Goal: Task Accomplishment & Management: Understand process/instructions

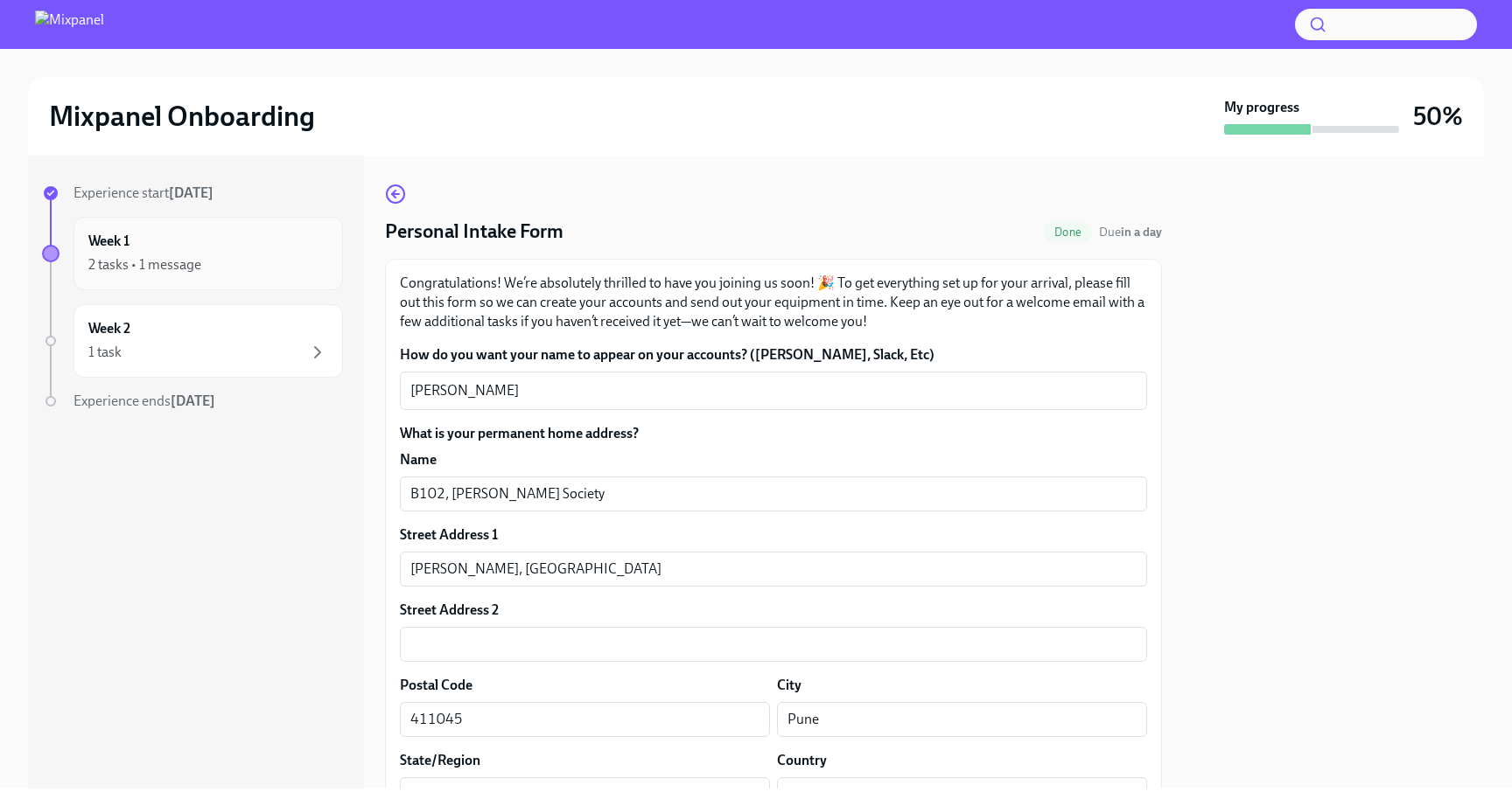
click at [215, 241] on div "Week 1 2 tasks • 1 message" at bounding box center [208, 253] width 240 height 43
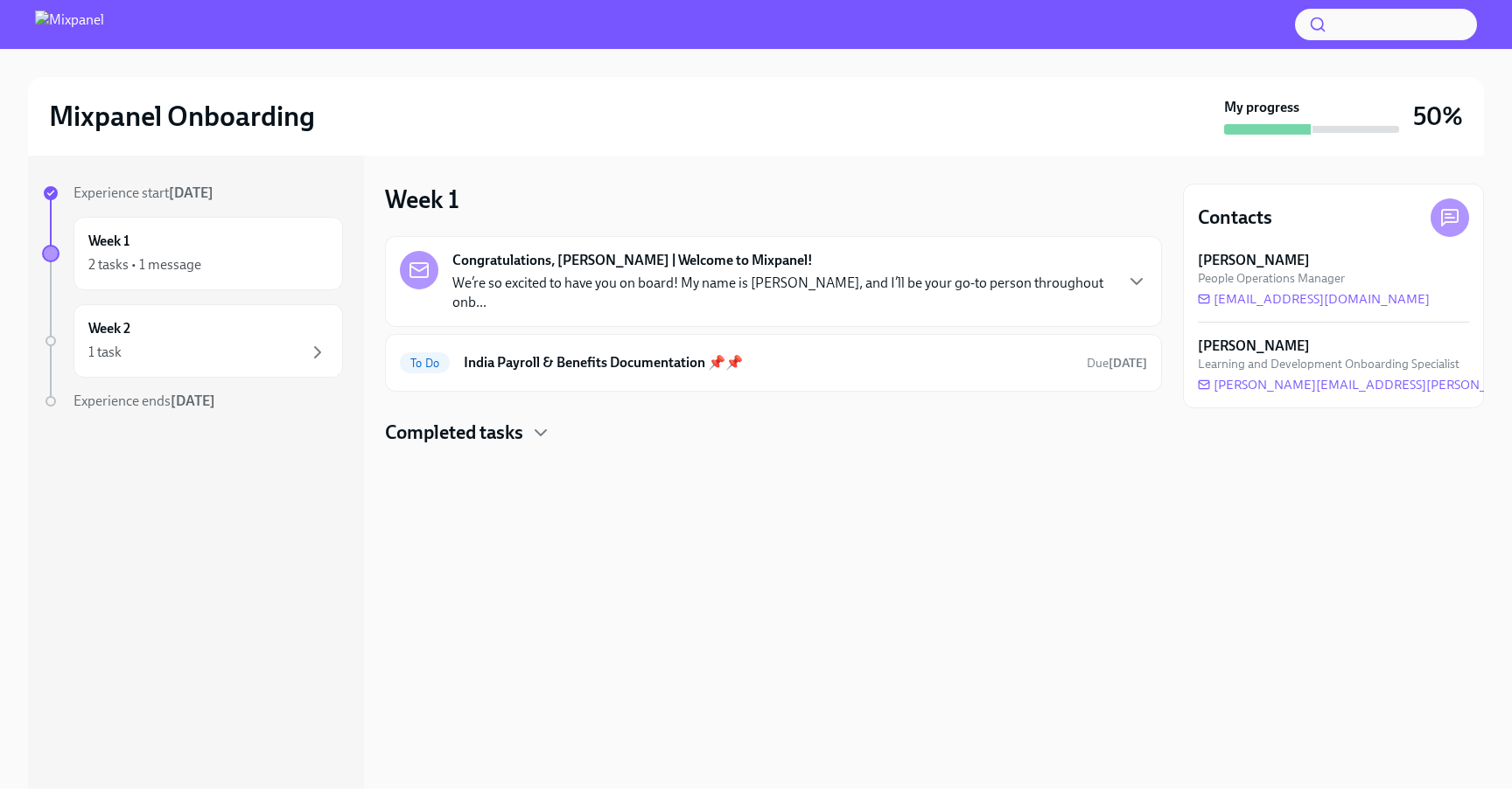
click at [1065, 275] on div "Congratulations, [PERSON_NAME] | Welcome to Mixpanel! We’re so excited to have …" at bounding box center [774, 281] width 747 height 61
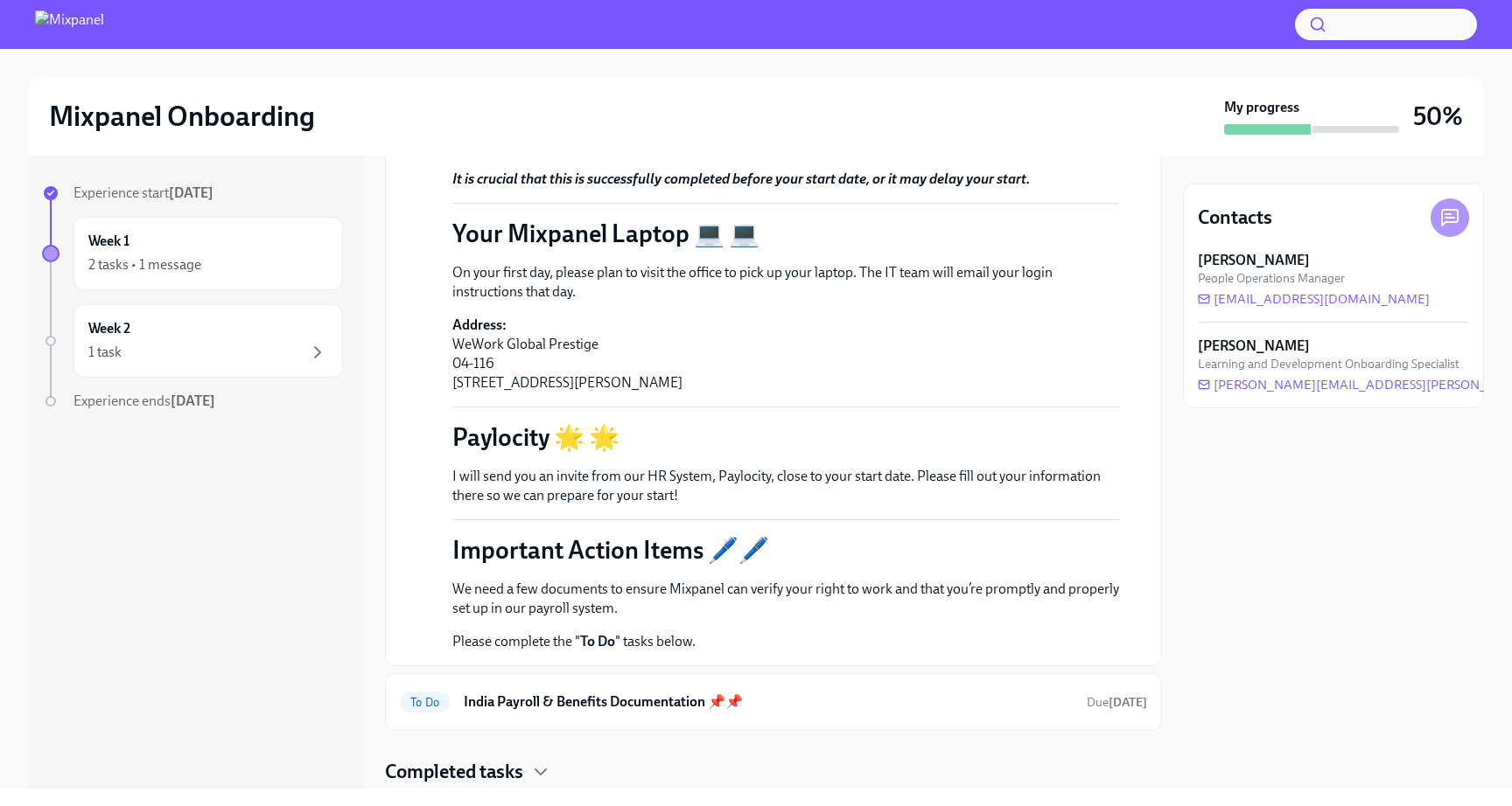
scroll to position [447, 0]
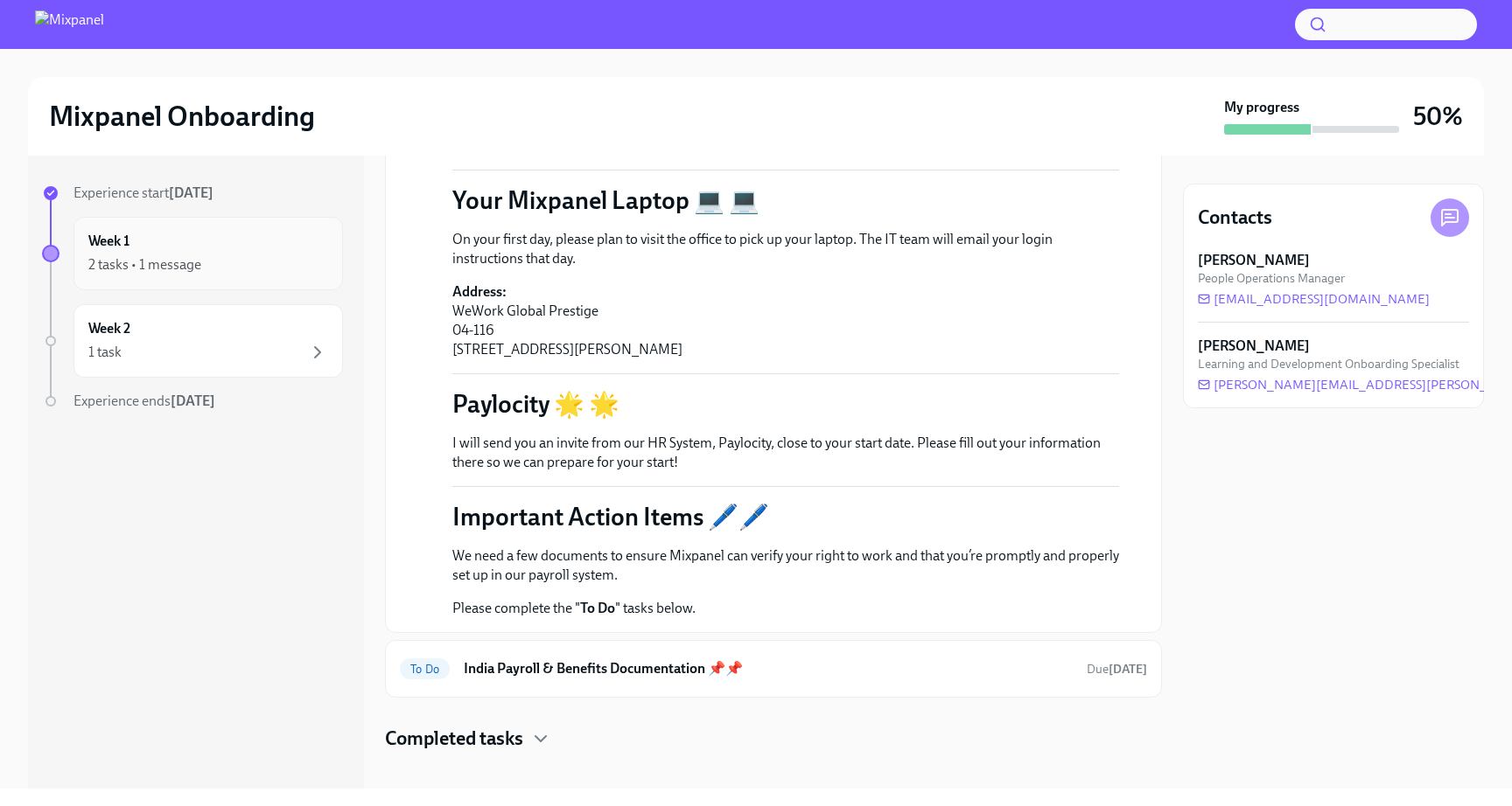
click at [220, 242] on div "Week 1 2 tasks • 1 message" at bounding box center [208, 253] width 240 height 43
click at [677, 662] on div "To Do India Payroll & Benefits Documentation 📌📌 Due [DATE]" at bounding box center [774, 669] width 747 height 28
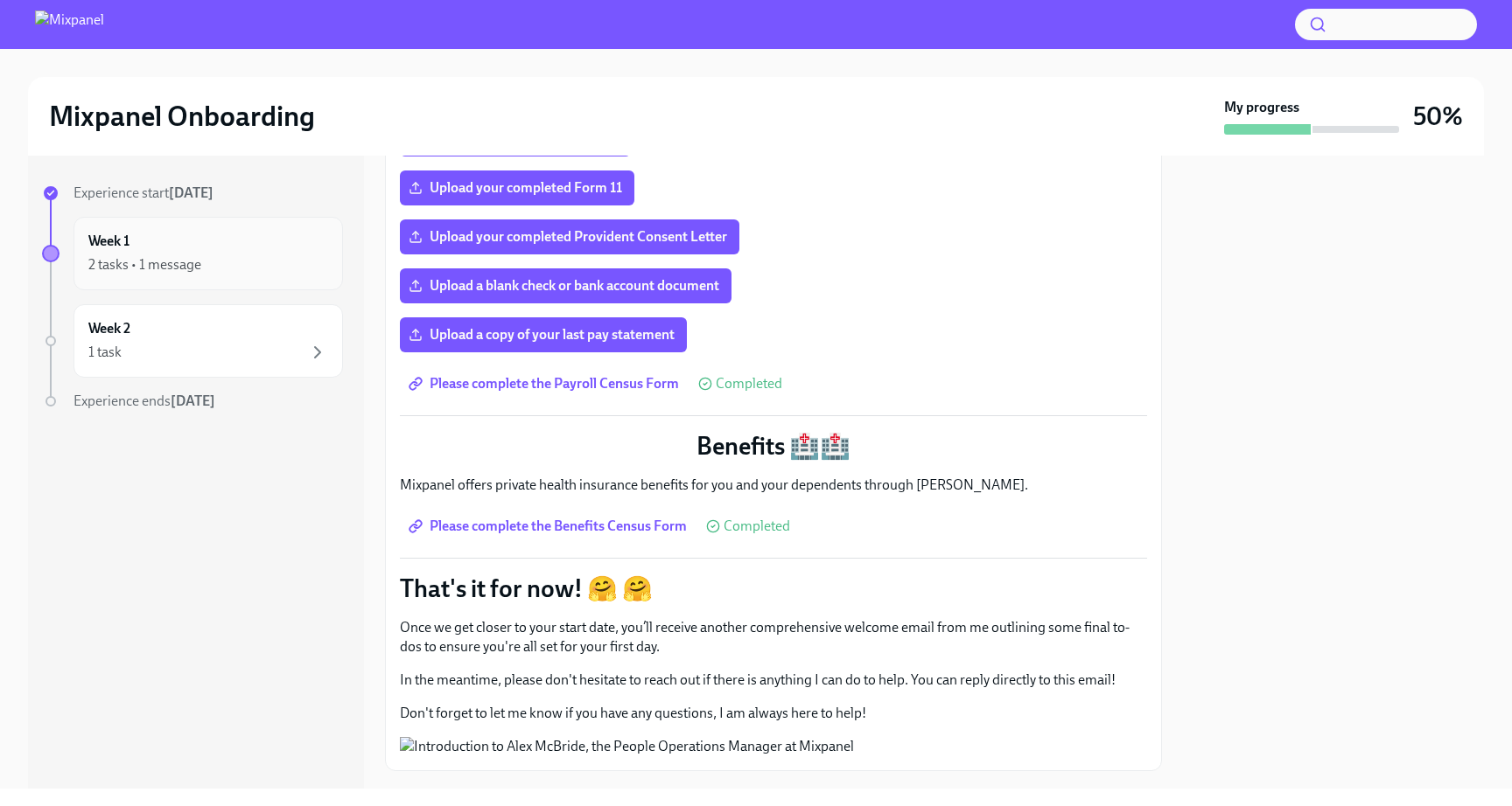
scroll to position [605, 0]
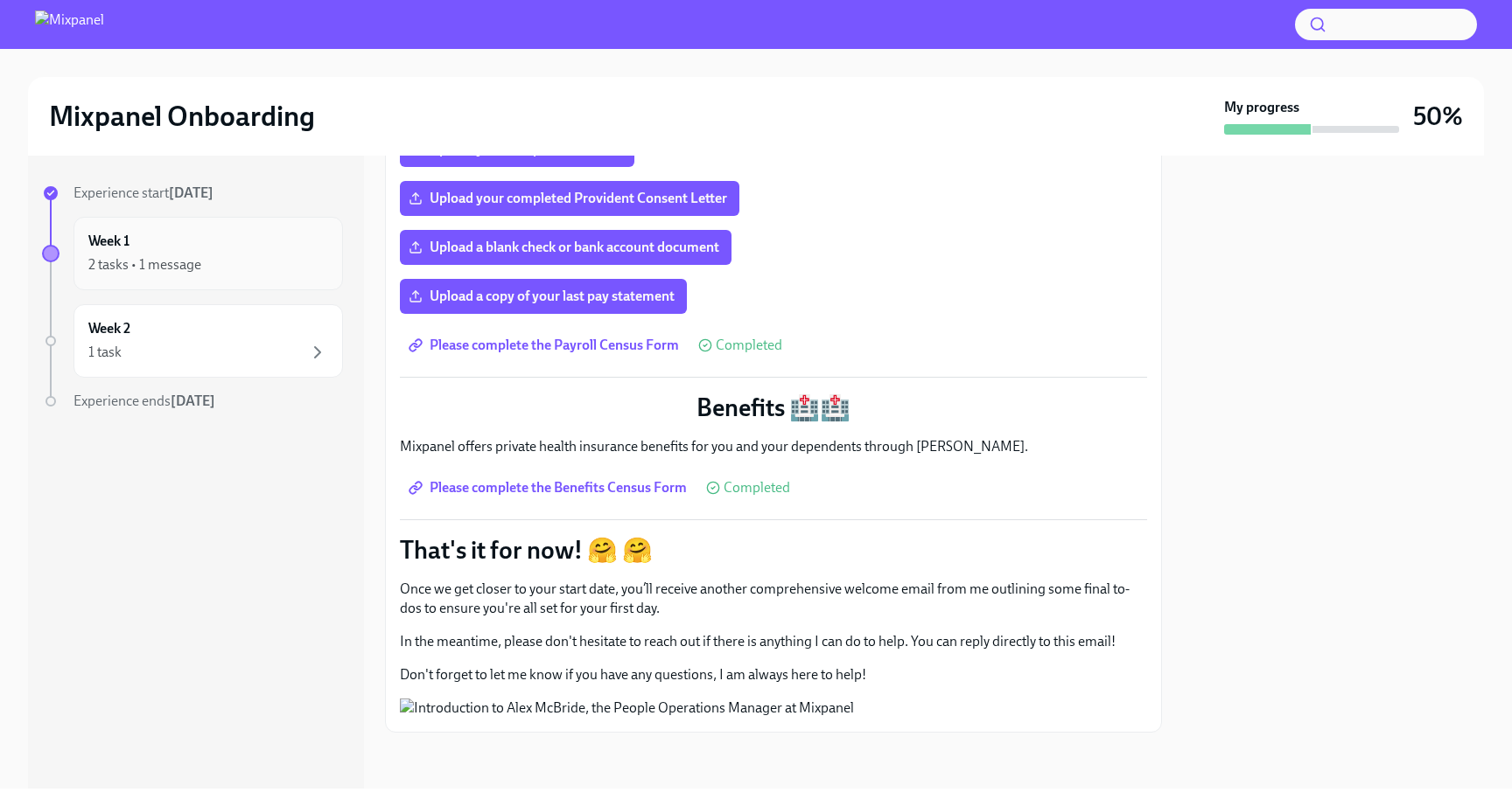
click at [235, 251] on div "Week 1 2 tasks • 1 message" at bounding box center [208, 253] width 240 height 43
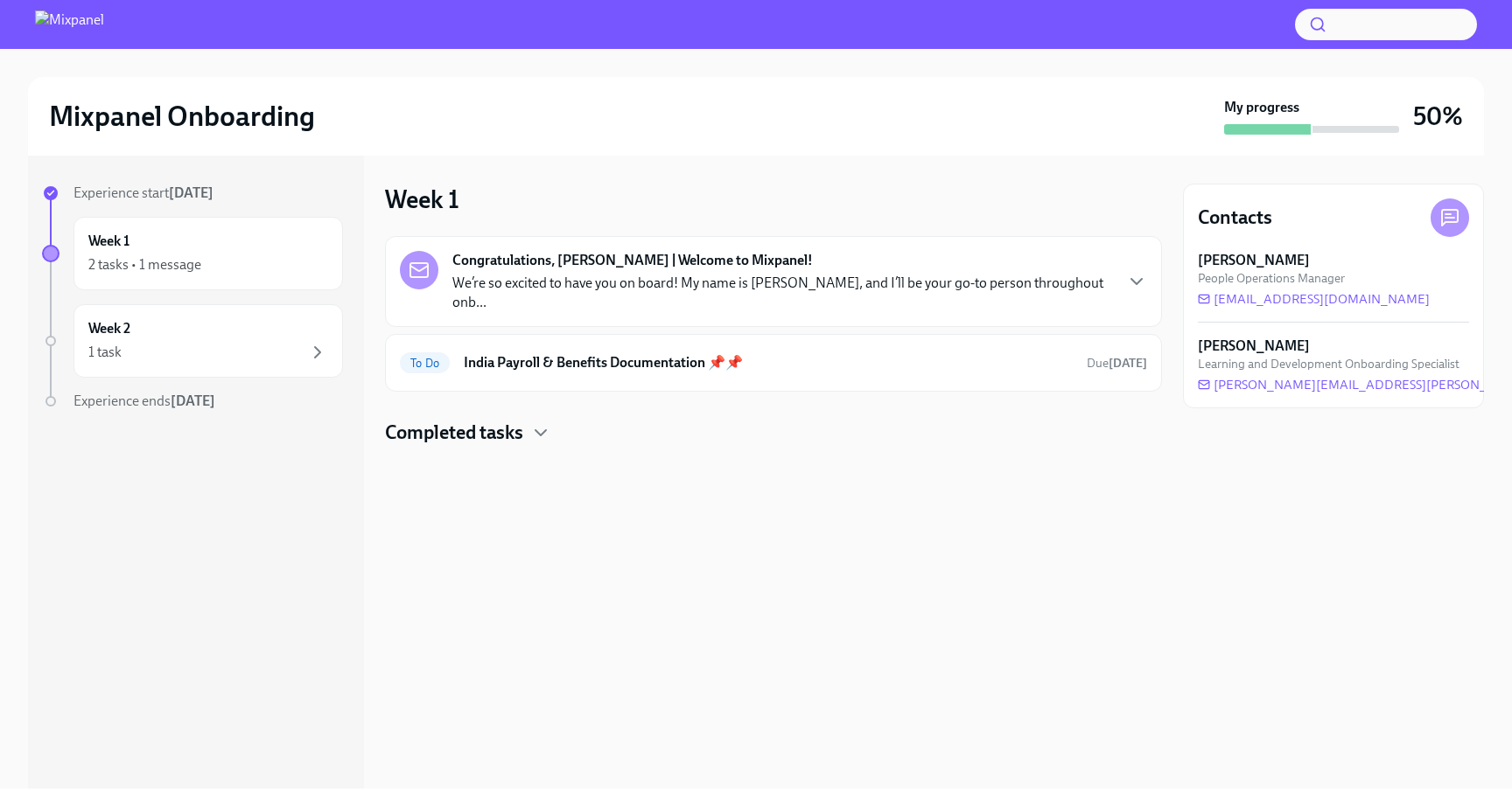
click at [660, 275] on p "We’re so excited to have you on board! My name is [PERSON_NAME], and I’ll be yo…" at bounding box center [782, 292] width 660 height 38
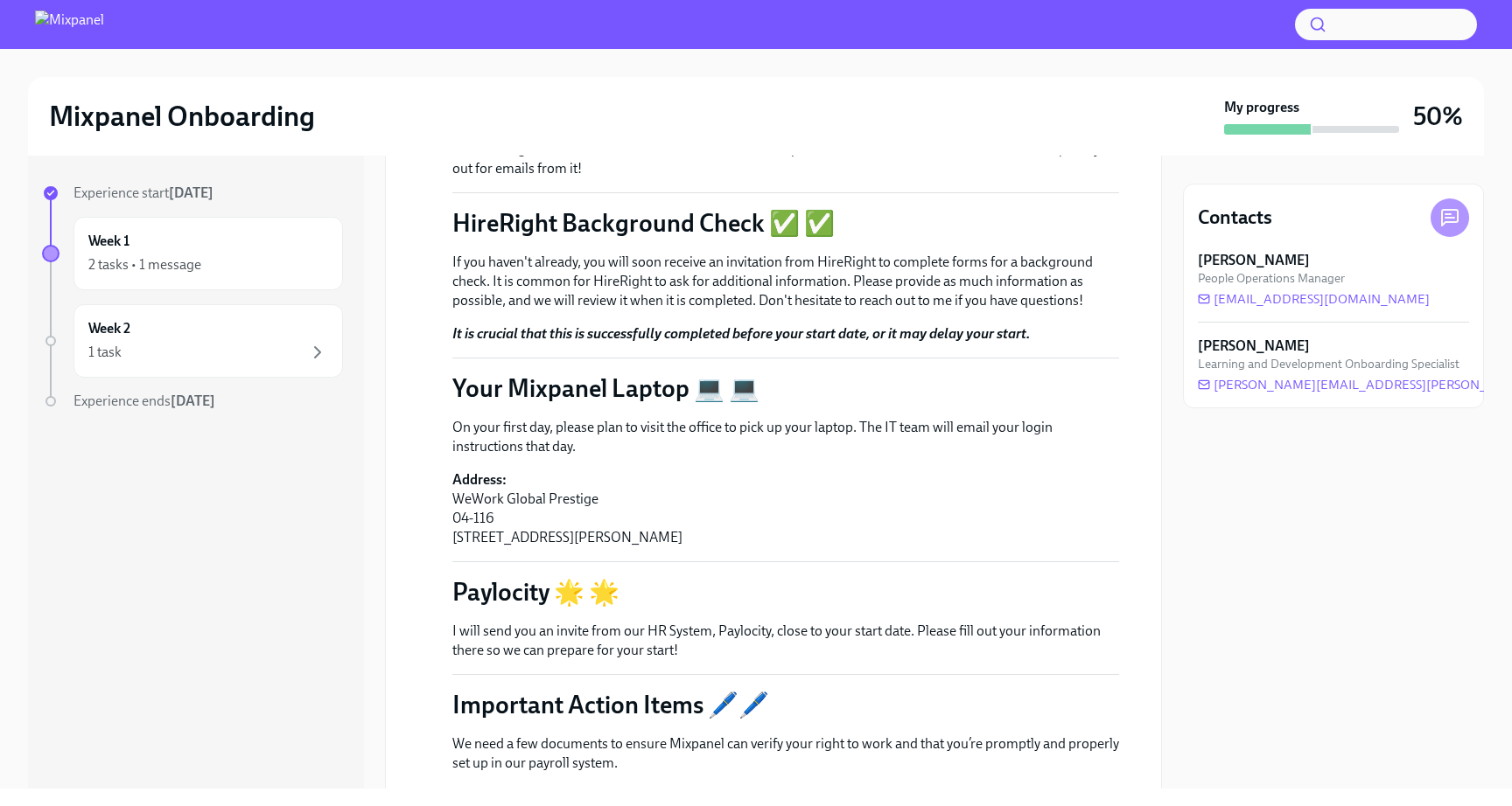
scroll to position [447, 0]
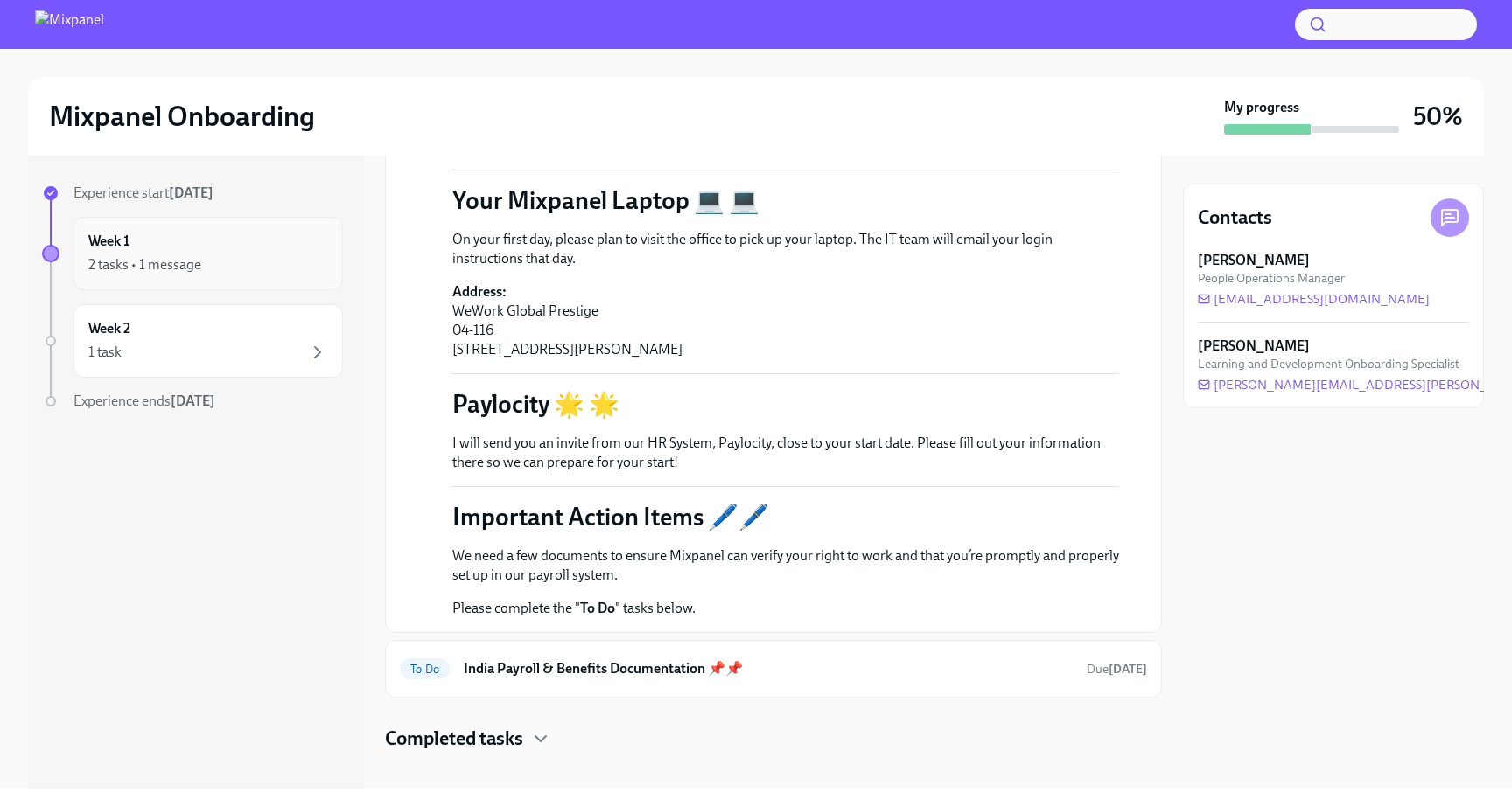
click at [252, 230] on div "Week 1 2 tasks • 1 message" at bounding box center [208, 253] width 269 height 73
click at [220, 341] on div "Week 2 1 task" at bounding box center [208, 341] width 240 height 43
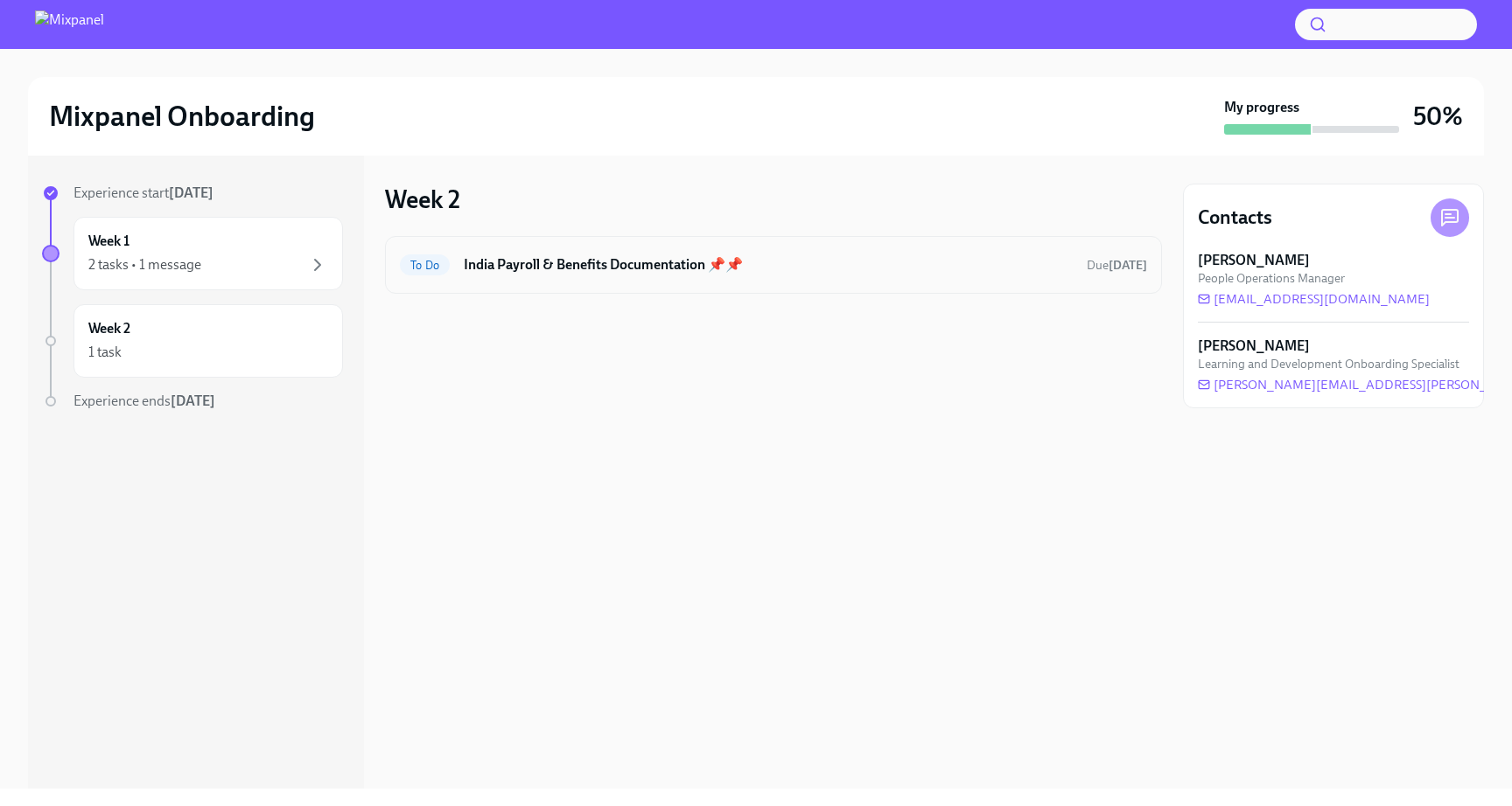
click at [464, 276] on div "To Do India Payroll & Benefits Documentation 📌📌 Due [DATE]" at bounding box center [774, 265] width 747 height 28
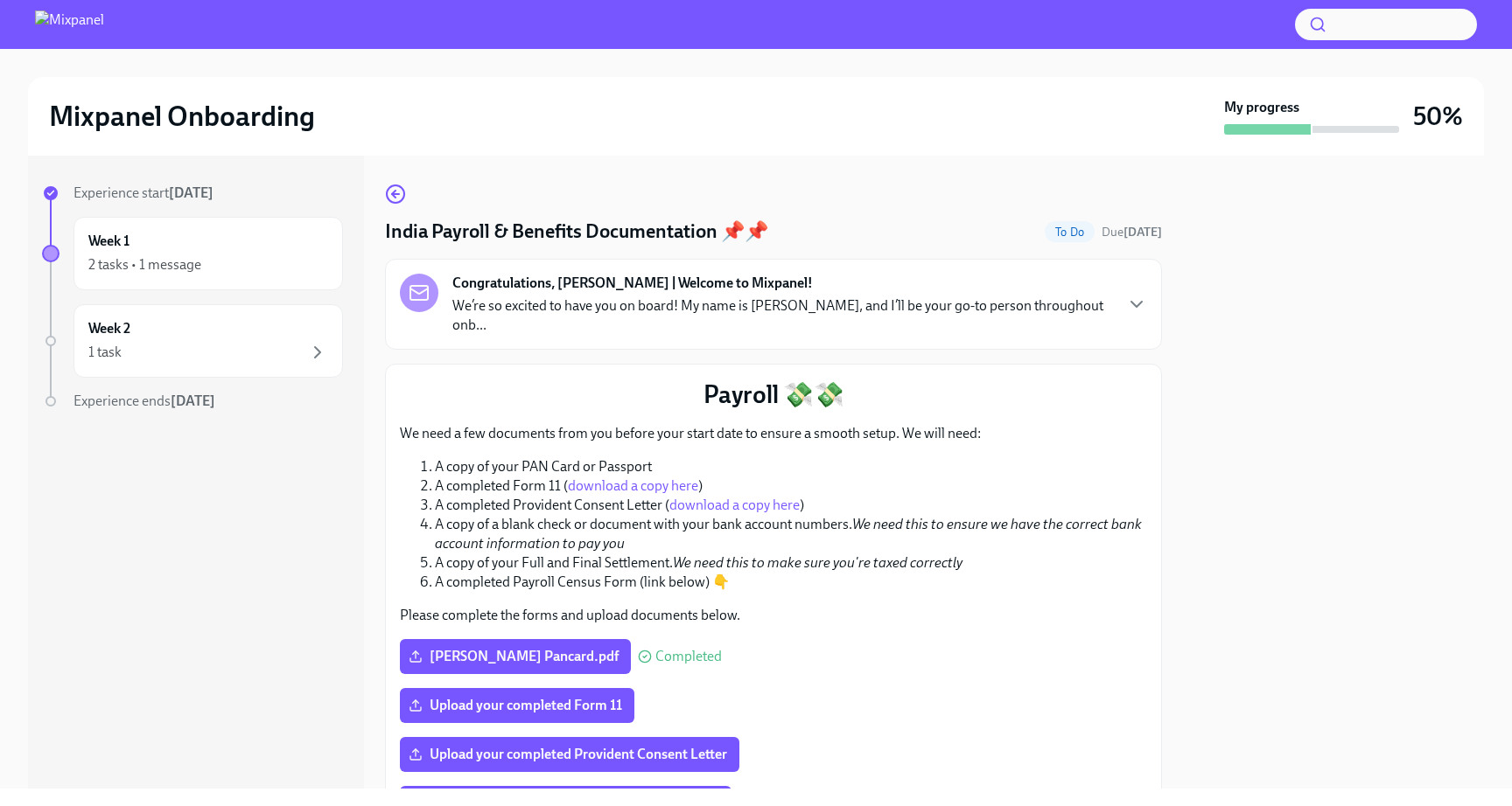
click at [1045, 310] on p "We’re so excited to have you on board! My name is [PERSON_NAME], and I’ll be yo…" at bounding box center [782, 315] width 660 height 38
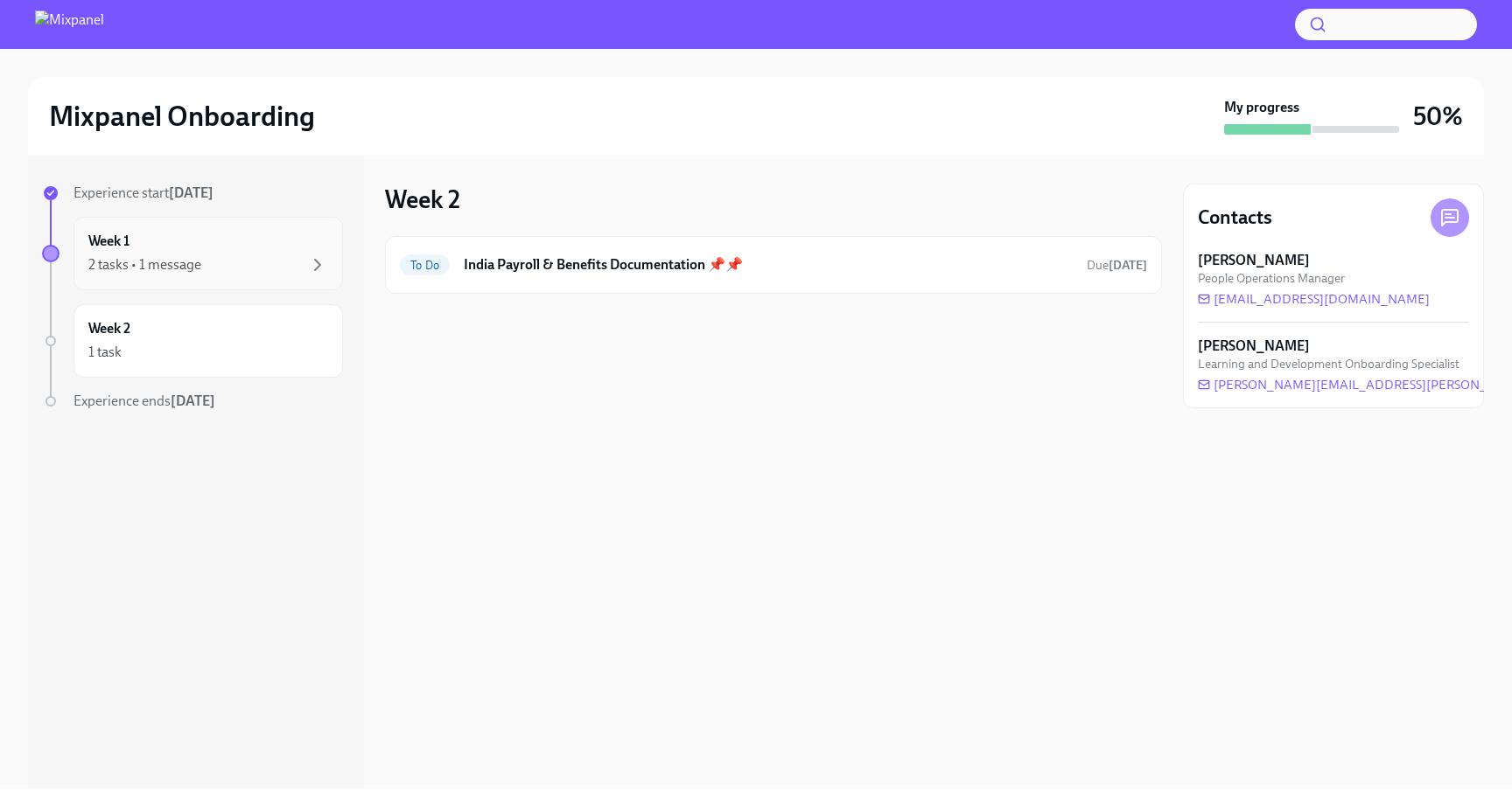
click at [270, 274] on div "Week 1 2 tasks • 1 message" at bounding box center [208, 253] width 269 height 73
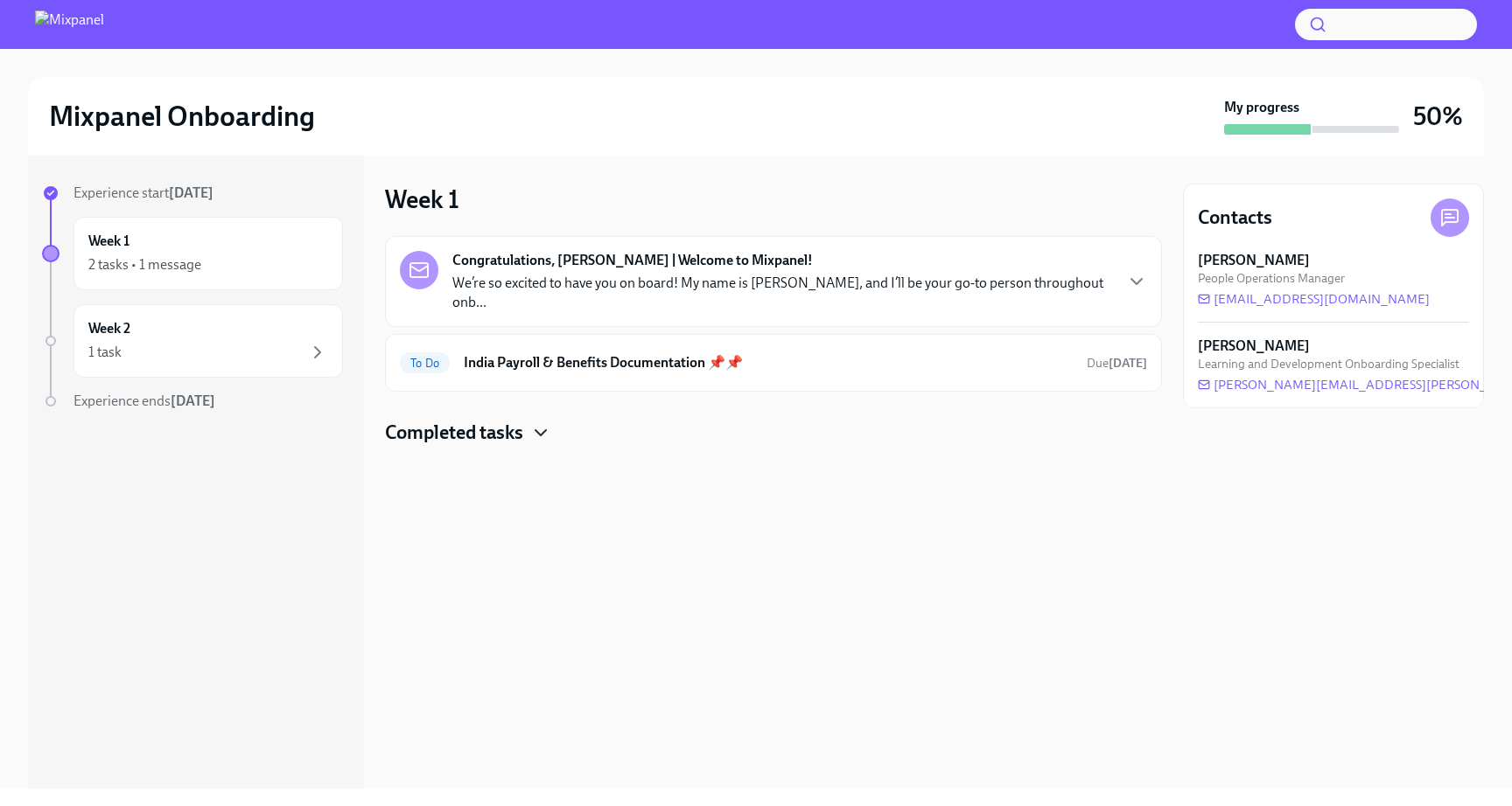
click at [547, 422] on icon "button" at bounding box center [541, 433] width 21 height 21
click at [549, 480] on h6 "Personal Intake Form" at bounding box center [749, 489] width 574 height 19
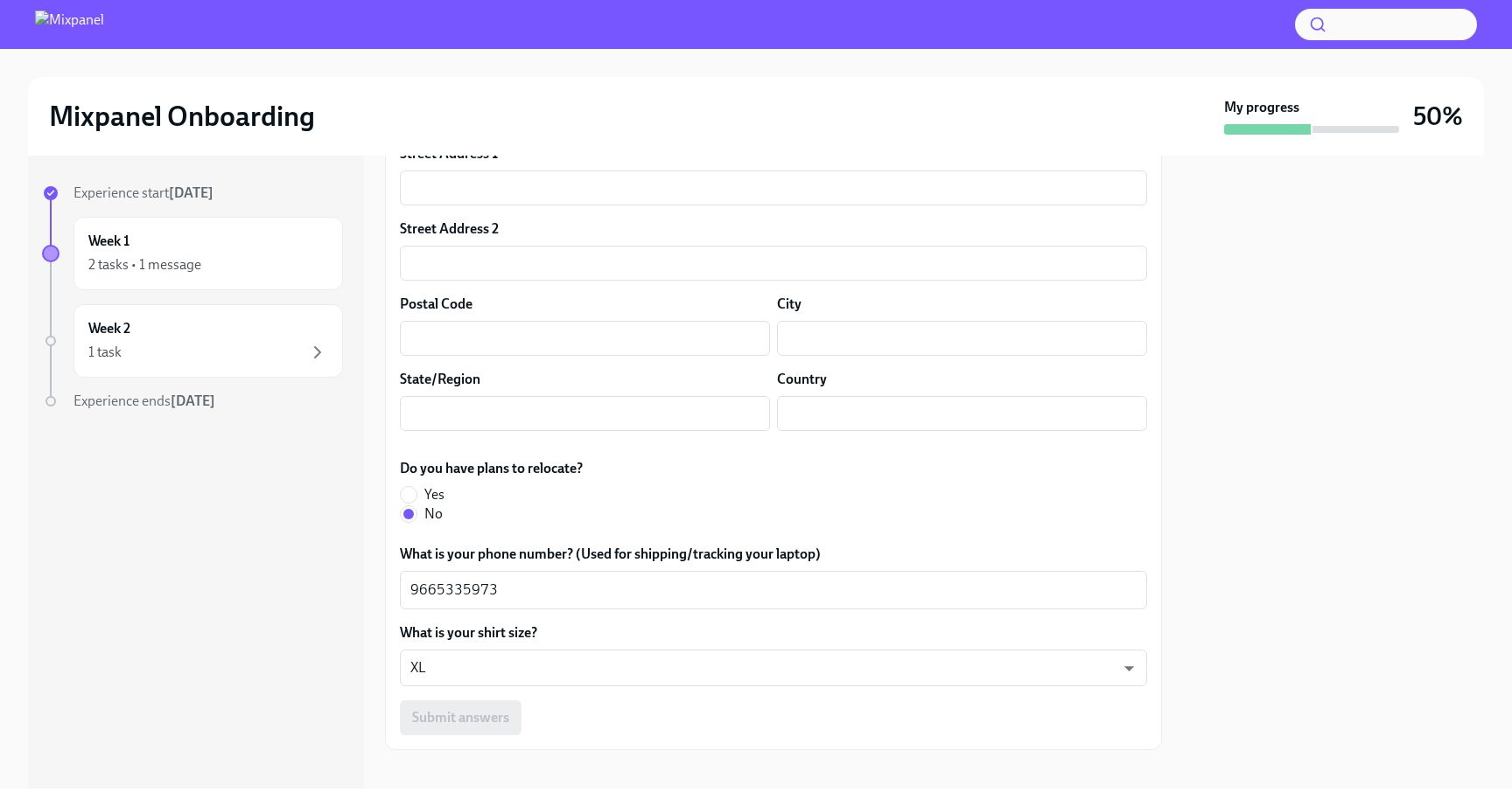
scroll to position [901, 0]
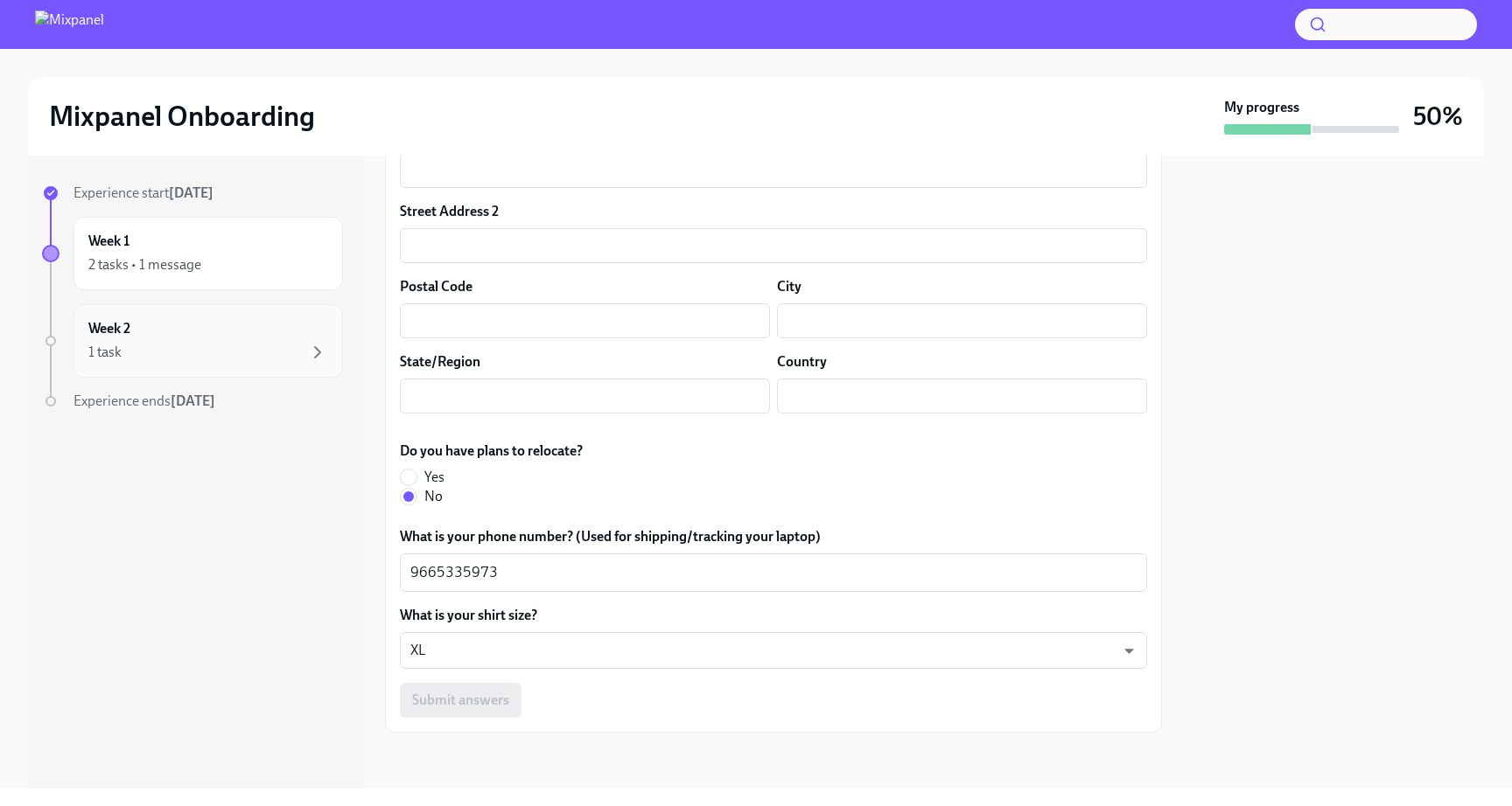
click at [284, 363] on div "Week 2 1 task" at bounding box center [208, 341] width 269 height 73
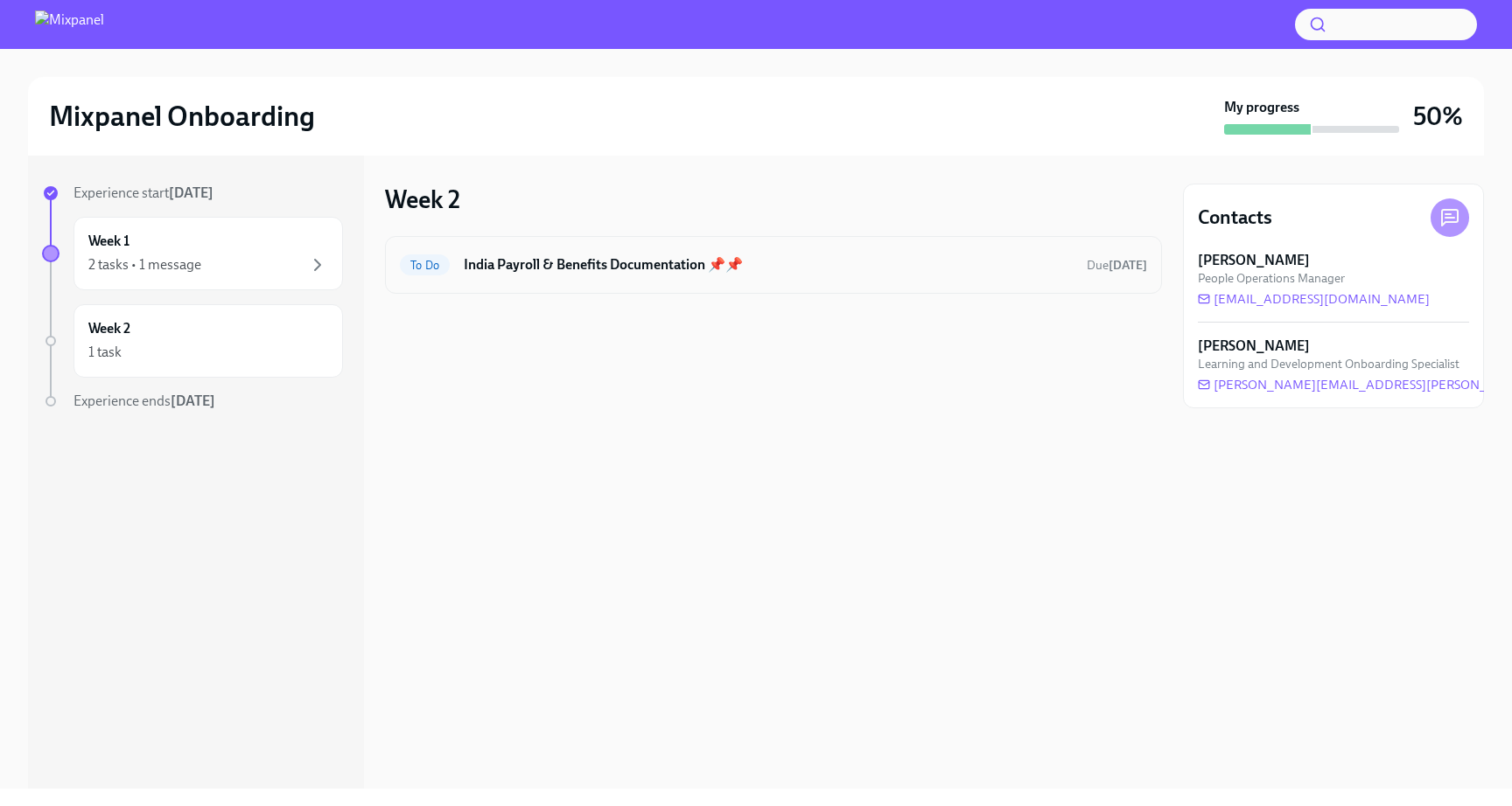
click at [582, 282] on div "To Do India Payroll & Benefits Documentation 📌📌 Due [DATE]" at bounding box center [774, 265] width 777 height 58
click at [584, 261] on h6 "India Payroll & Benefits Documentation 📌📌" at bounding box center [768, 265] width 609 height 19
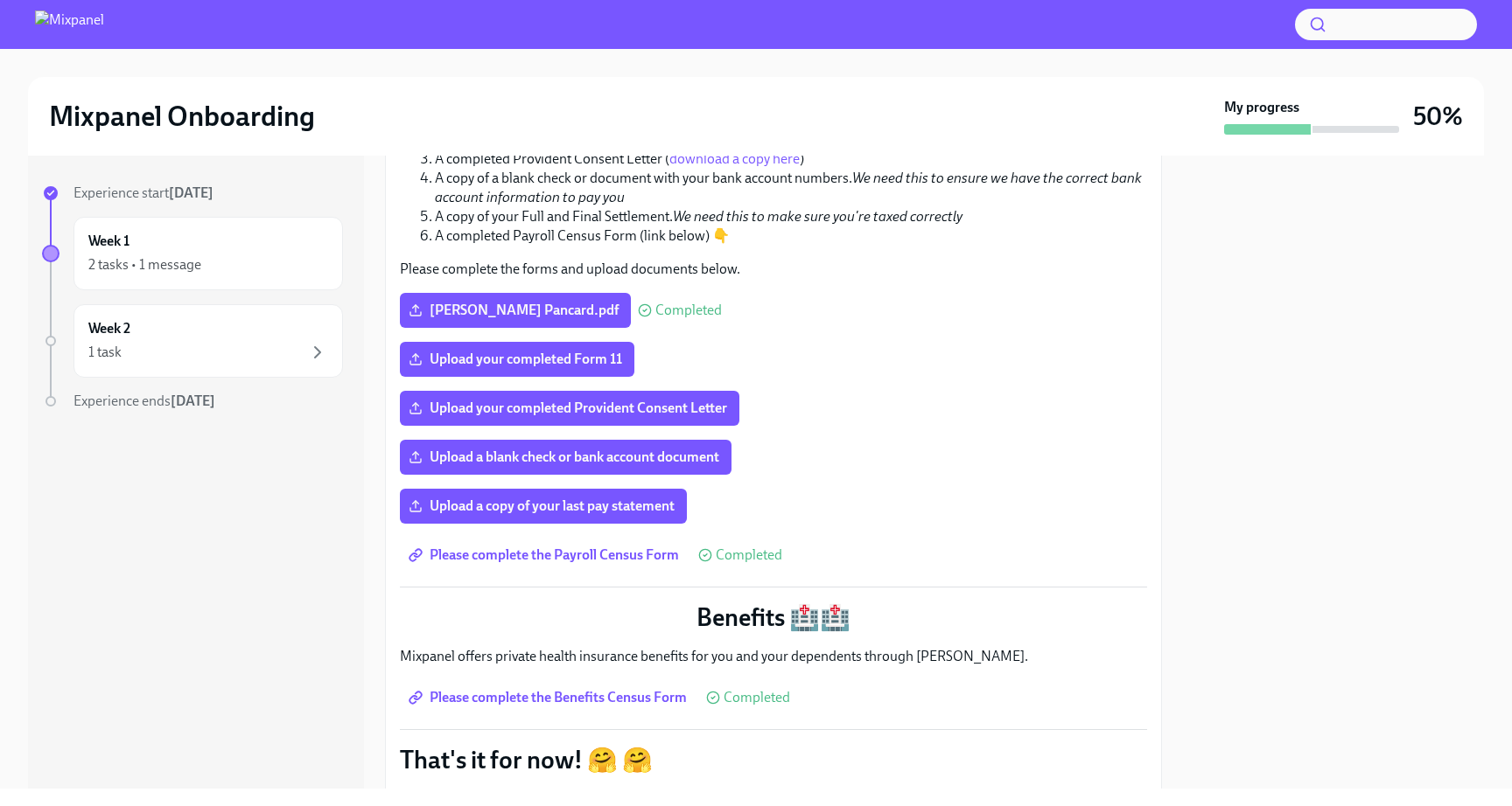
scroll to position [723, 0]
